Goal: Task Accomplishment & Management: Manage account settings

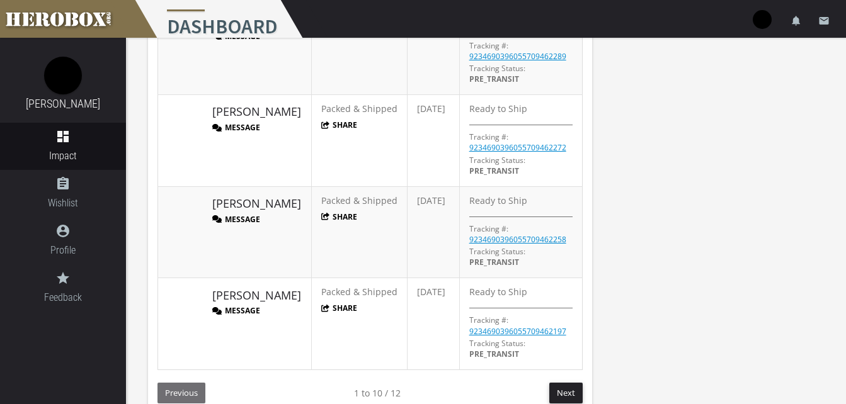
scroll to position [781, 0]
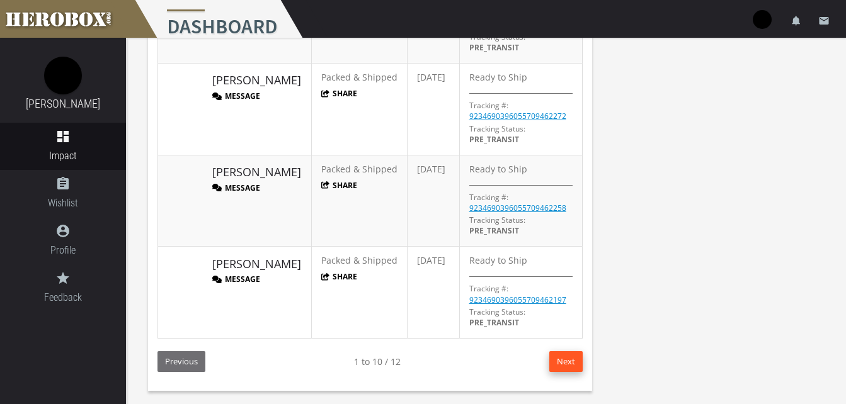
click at [572, 366] on button "Next" at bounding box center [565, 362] width 33 height 21
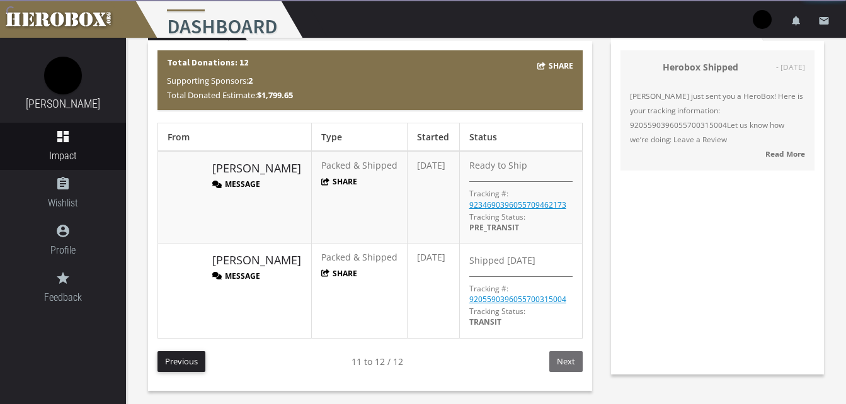
scroll to position [50, 0]
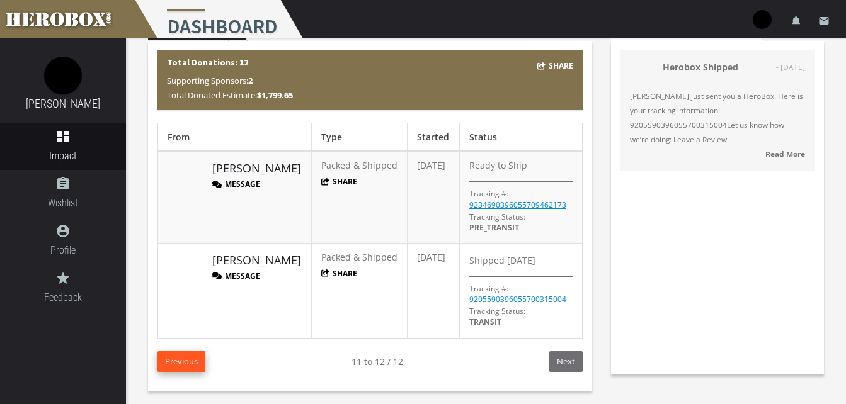
click at [183, 355] on button "Previous" at bounding box center [181, 362] width 48 height 21
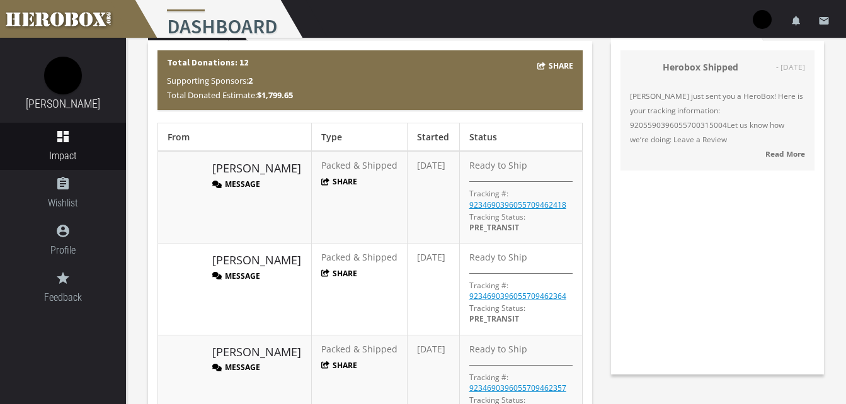
scroll to position [0, 0]
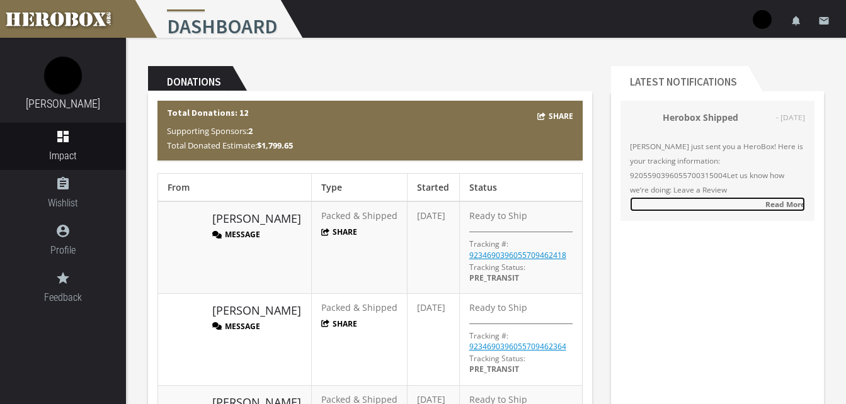
click at [777, 205] on strong "Read More" at bounding box center [785, 204] width 40 height 10
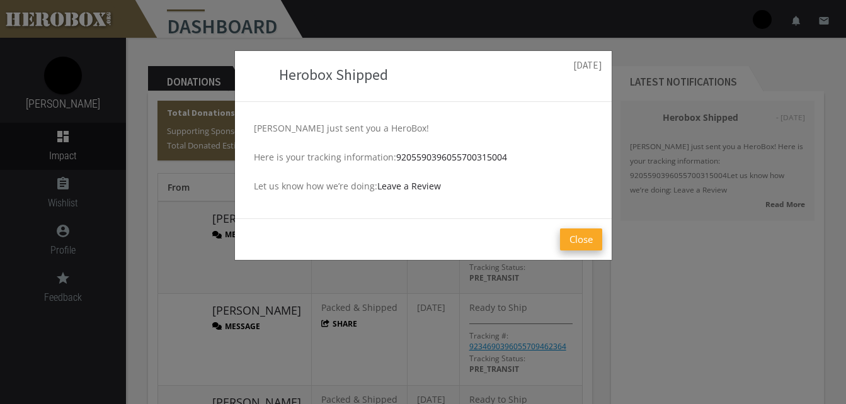
click at [578, 243] on button "Close" at bounding box center [581, 240] width 42 height 22
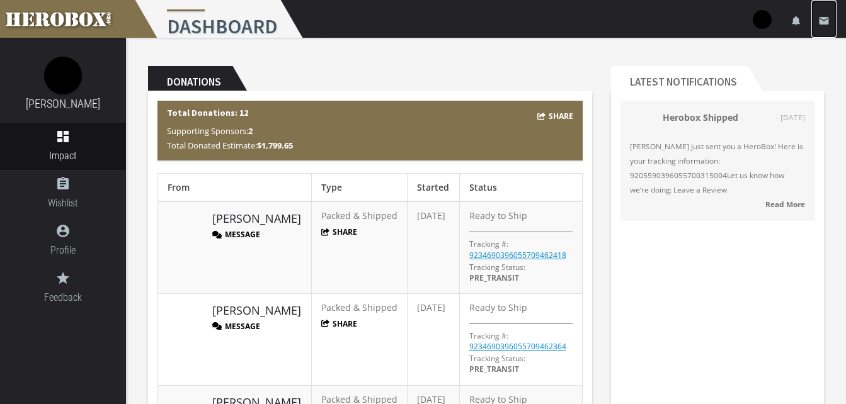
click at [813, 23] on link "email" at bounding box center [823, 19] width 25 height 38
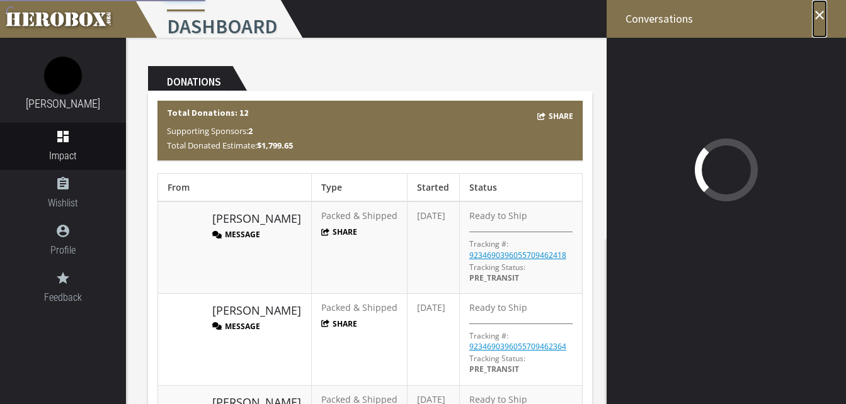
click at [813, 23] on link "close" at bounding box center [819, 19] width 15 height 38
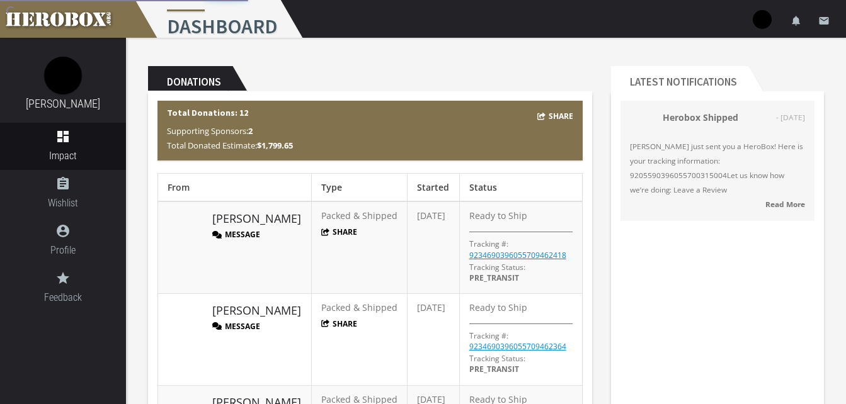
click at [813, 23] on link "email" at bounding box center [823, 19] width 25 height 38
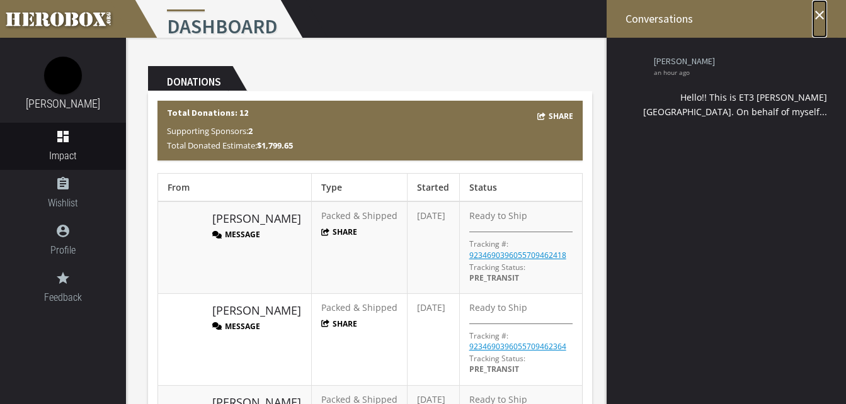
click at [813, 23] on link "close" at bounding box center [819, 19] width 15 height 38
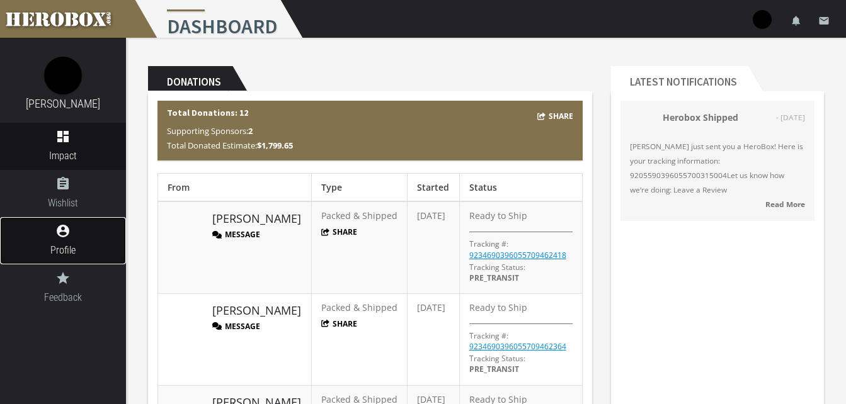
click at [64, 248] on span "Profile" at bounding box center [63, 251] width 126 height 16
